Goal: Task Accomplishment & Management: Complete application form

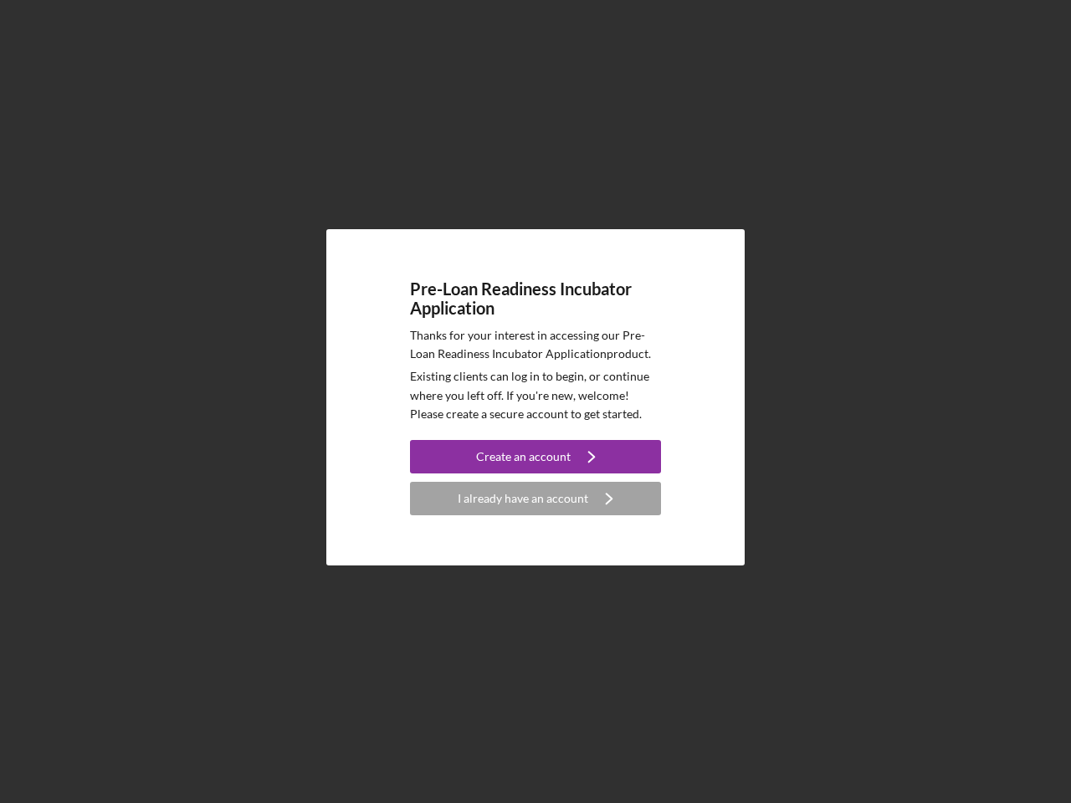
click at [535, 402] on p "Existing clients can log in to begin, or continue where you left off. If you're…" at bounding box center [535, 395] width 251 height 56
click at [535, 457] on div "Create an account" at bounding box center [523, 456] width 95 height 33
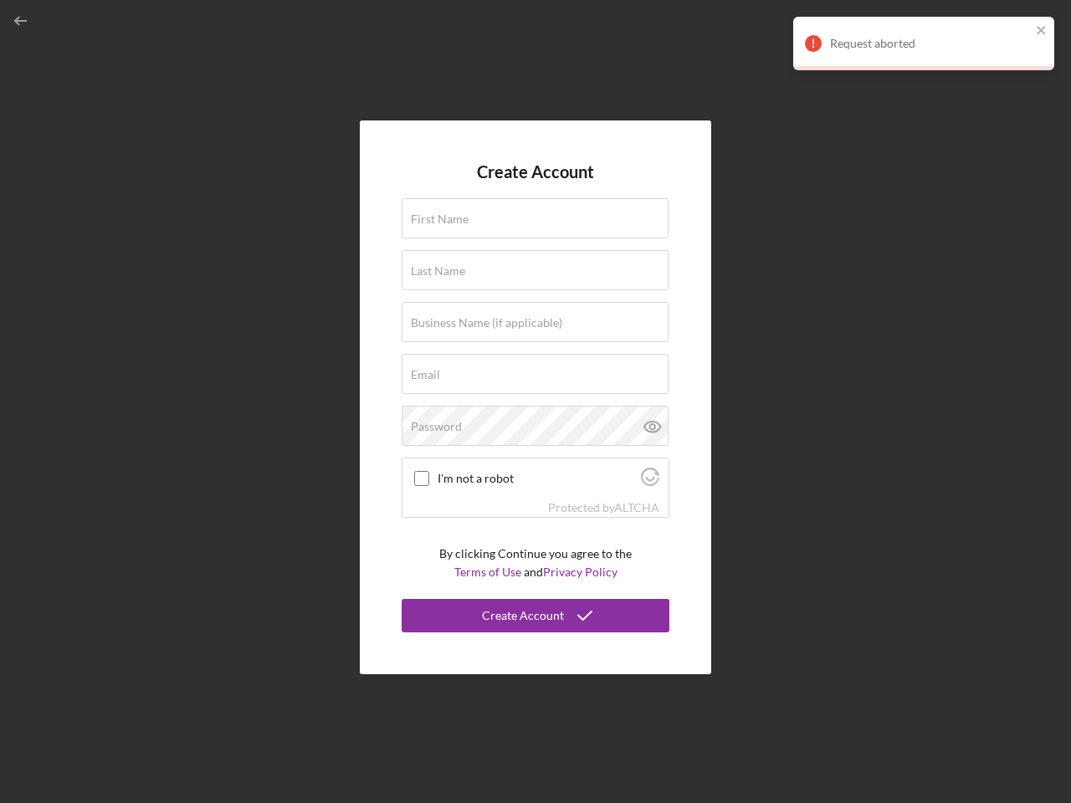
click at [535, 499] on div "Protected by [PERSON_NAME]" at bounding box center [535, 508] width 266 height 18
